Goal: Transaction & Acquisition: Purchase product/service

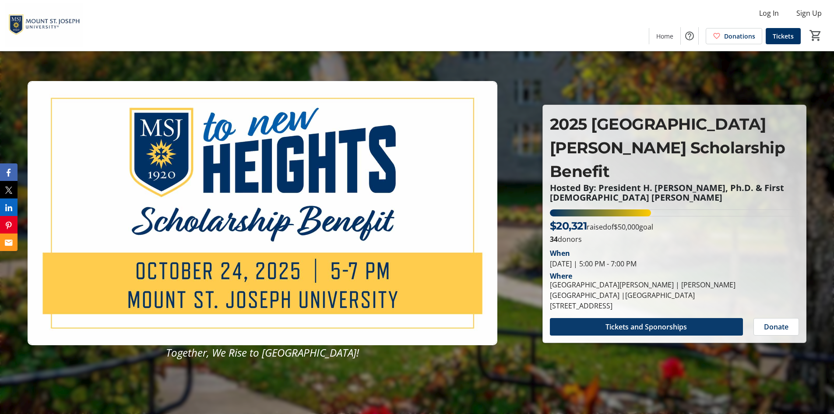
click at [659, 321] on span "Tickets and Sponorships" at bounding box center [646, 326] width 81 height 11
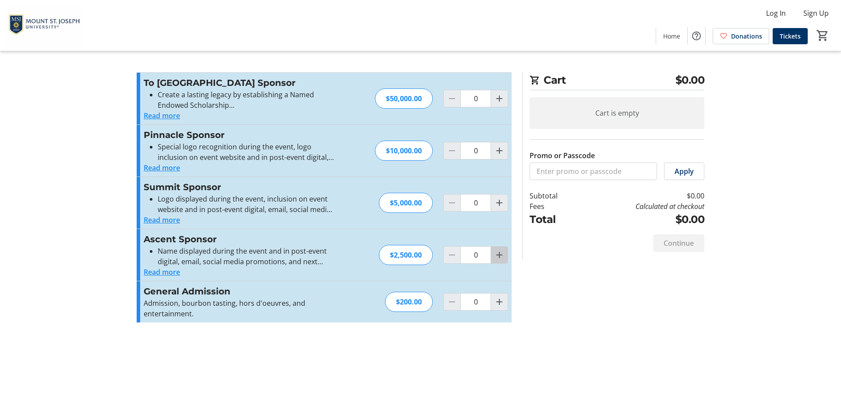
click at [499, 258] on mat-icon "Increment by one" at bounding box center [499, 255] width 11 height 11
type input "1"
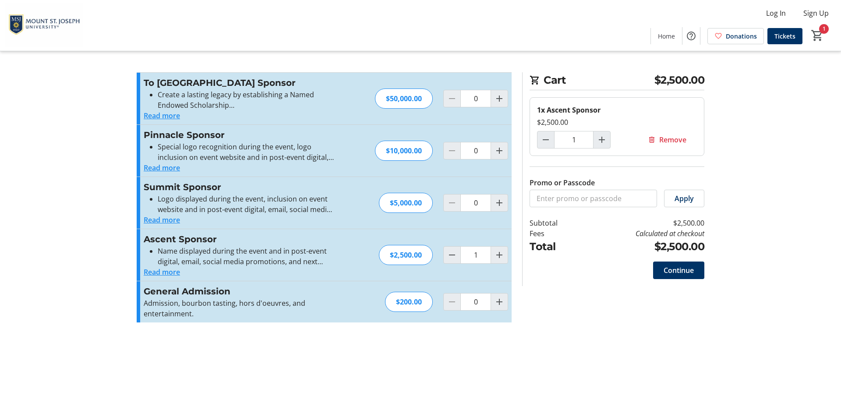
click at [163, 273] on button "Read more" at bounding box center [162, 272] width 36 height 11
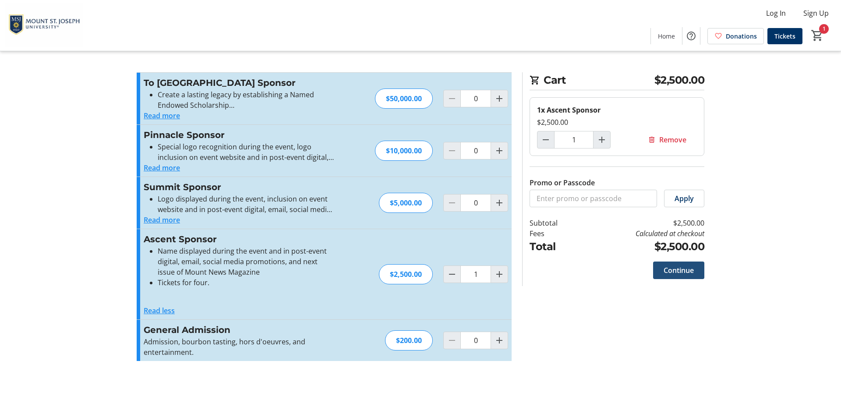
click at [686, 272] on span "Continue" at bounding box center [678, 270] width 30 height 11
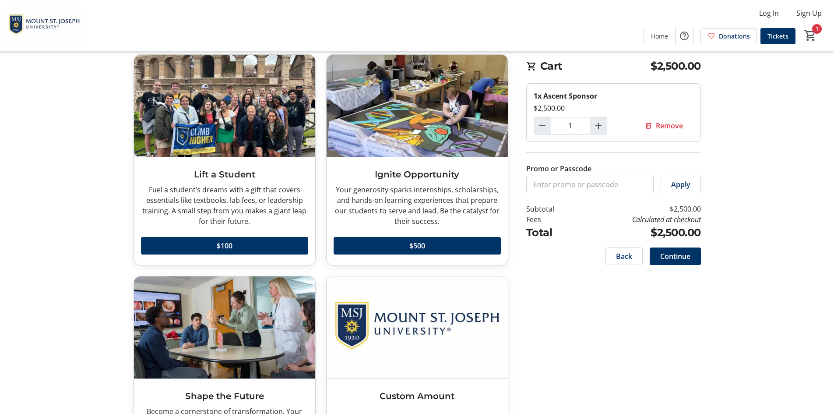
scroll to position [128, 0]
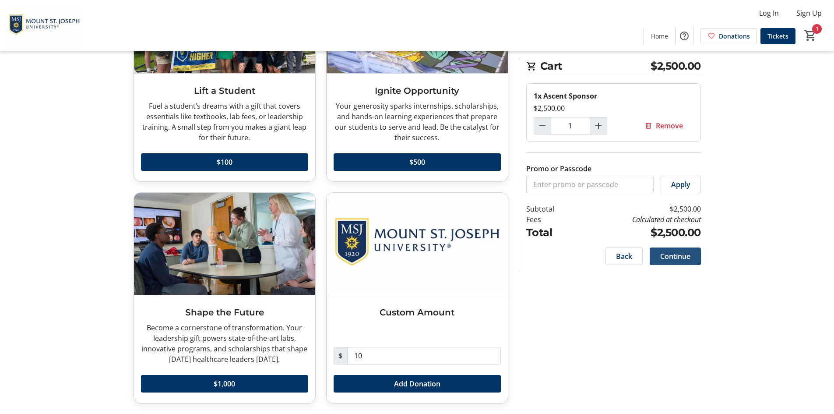
click at [688, 260] on span "Continue" at bounding box center [675, 256] width 30 height 11
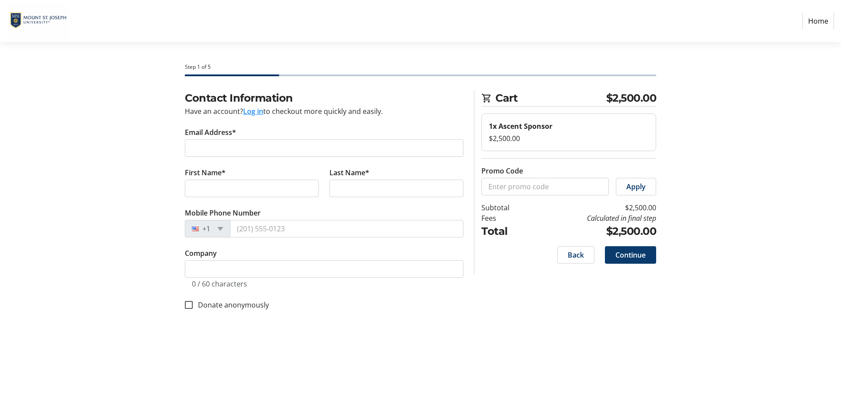
click at [626, 251] on span "Continue" at bounding box center [630, 255] width 30 height 11
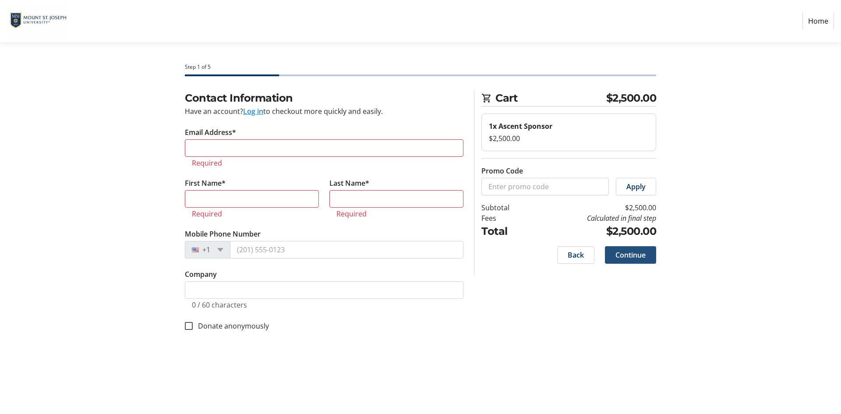
click at [626, 251] on span "Continue" at bounding box center [630, 255] width 30 height 11
